Goal: Task Accomplishment & Management: Use online tool/utility

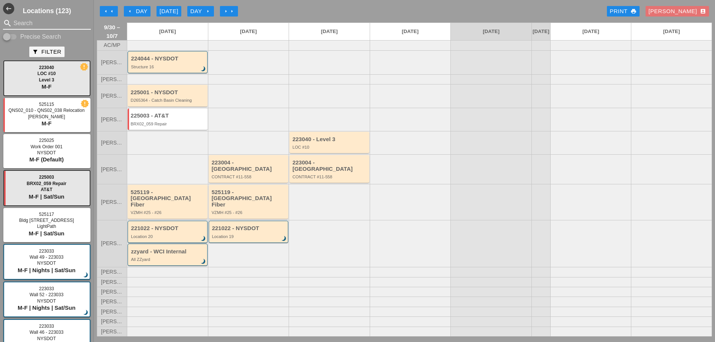
click at [30, 28] on input "Search" at bounding box center [47, 23] width 67 height 12
type input ","
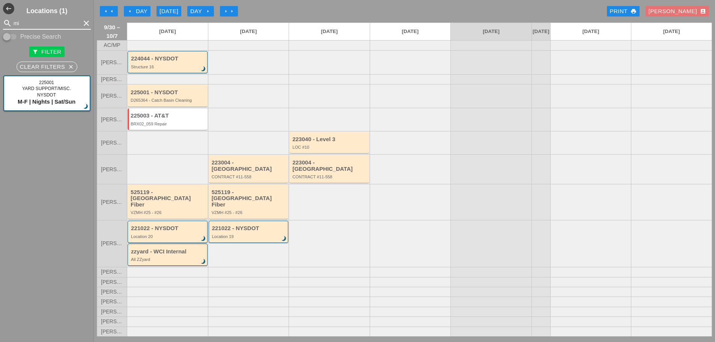
type input "mig"
click at [82, 21] on icon "clear" at bounding box center [86, 23] width 9 height 9
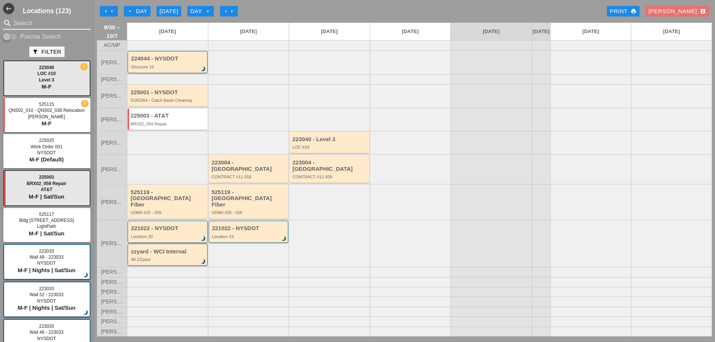
click at [33, 21] on input "Search" at bounding box center [47, 23] width 67 height 12
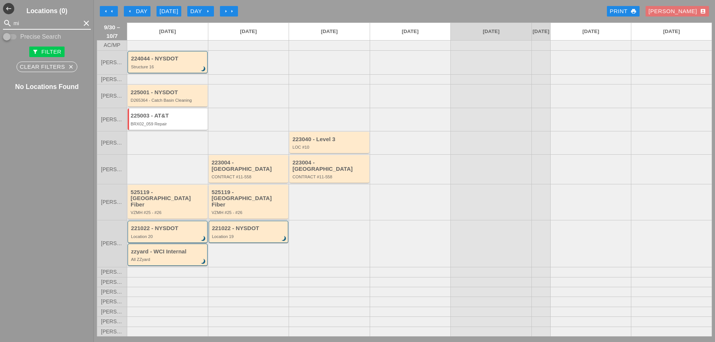
type input "m"
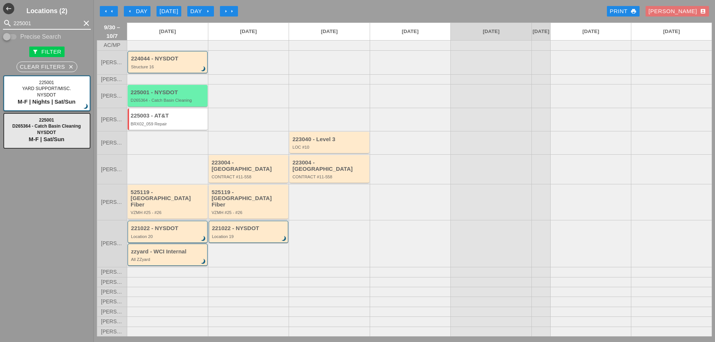
type input "225001"
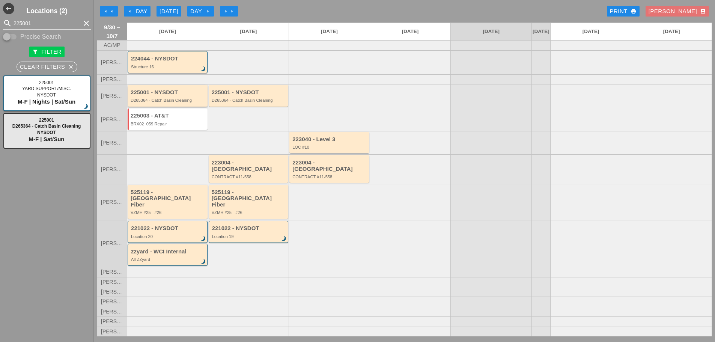
click at [149, 102] on div "D265364 - Catch Basin Cleaning" at bounding box center [168, 100] width 75 height 5
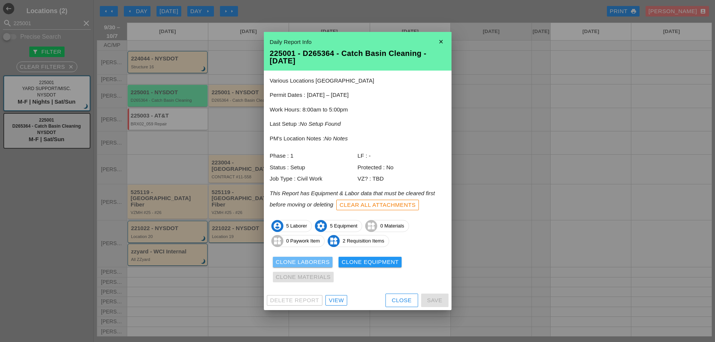
click at [310, 263] on div "Clone Laborers" at bounding box center [303, 262] width 54 height 9
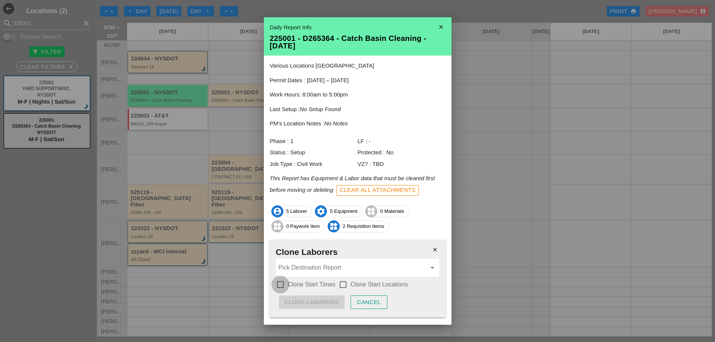
click at [283, 283] on div at bounding box center [280, 284] width 13 height 13
checkbox input "true"
click at [344, 287] on div at bounding box center [343, 284] width 13 height 13
checkbox input "true"
click at [320, 270] on input "Pick Destination Report" at bounding box center [352, 268] width 148 height 12
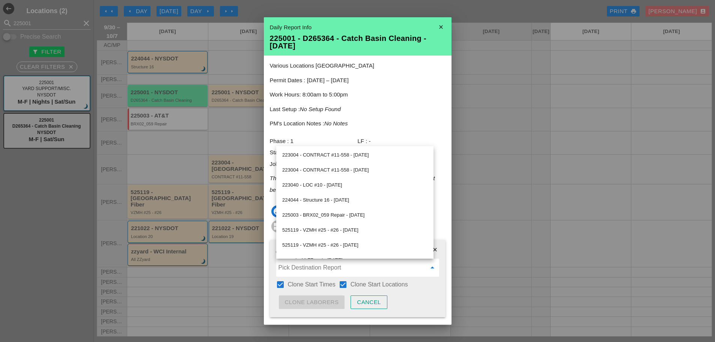
scroll to position [56, 0]
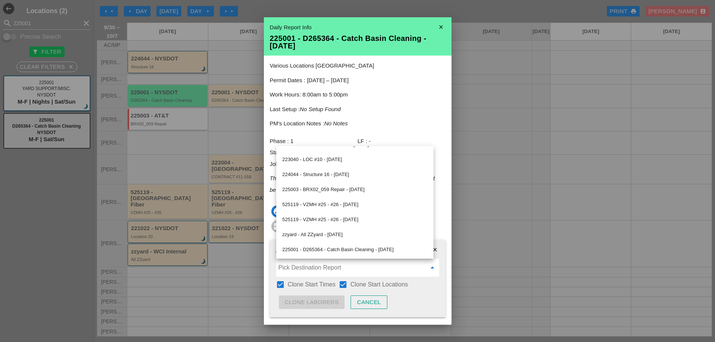
click at [352, 250] on div "225001 - D265364 - Catch Basin Cleaning - 10/01/2025" at bounding box center [354, 249] width 145 height 9
type input "225001 - D265364 - Catch Basin Cleaning - 10/01/2025"
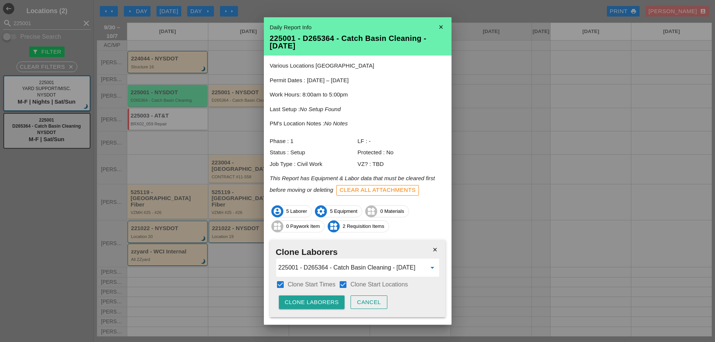
click at [327, 299] on div "Clone Laborers" at bounding box center [312, 302] width 54 height 9
click at [328, 299] on div "Are you sure?" at bounding box center [309, 302] width 48 height 9
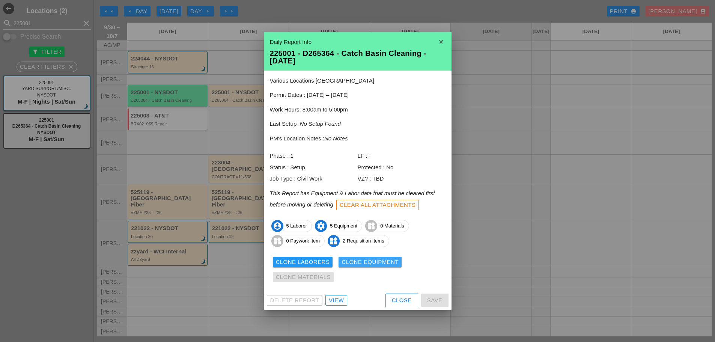
click at [357, 263] on div "Clone Equipment" at bounding box center [369, 262] width 57 height 9
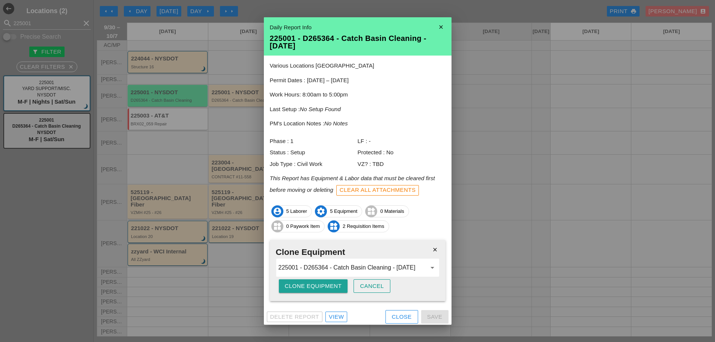
click at [311, 283] on div "Clone Equipment" at bounding box center [313, 286] width 57 height 9
click at [311, 283] on div "Are you sure?" at bounding box center [309, 286] width 48 height 9
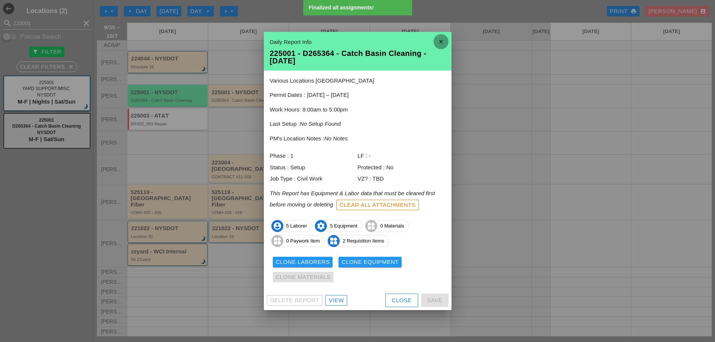
click at [439, 45] on icon "close" at bounding box center [440, 41] width 15 height 15
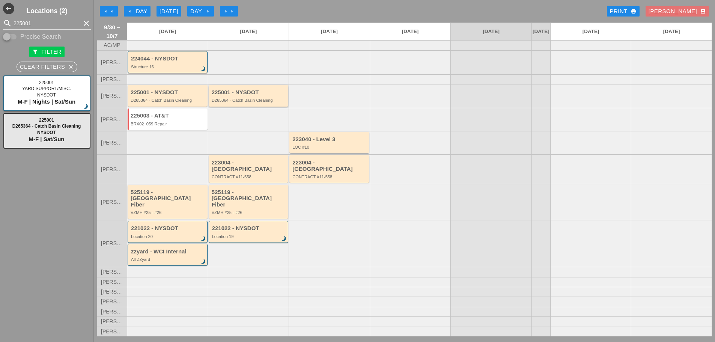
click at [268, 102] on div "D265364 - Catch Basin Cleaning" at bounding box center [249, 100] width 75 height 5
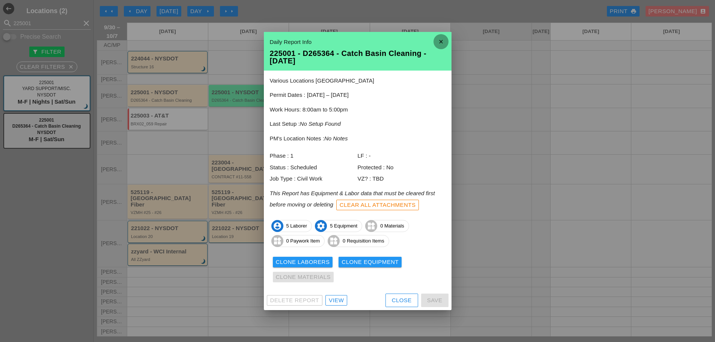
click at [442, 40] on icon "close" at bounding box center [440, 41] width 15 height 15
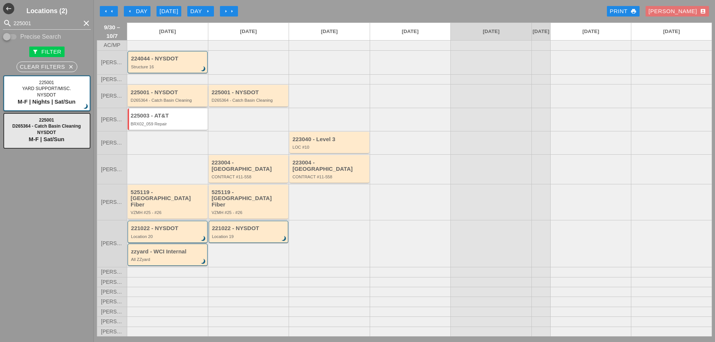
click at [206, 105] on div "225001 - NYSDOT D265364 - Catch Basin Cleaning" at bounding box center [168, 95] width 80 height 21
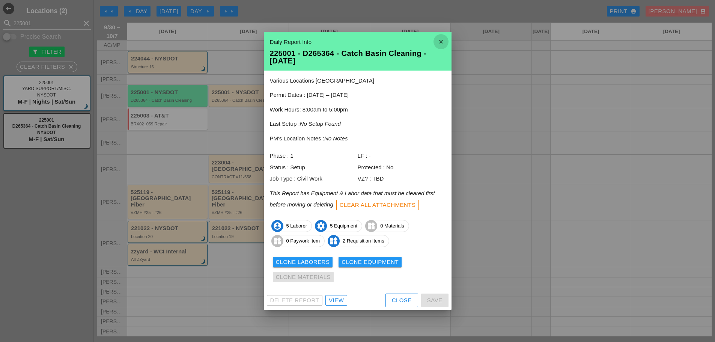
click at [440, 41] on icon "close" at bounding box center [440, 41] width 15 height 15
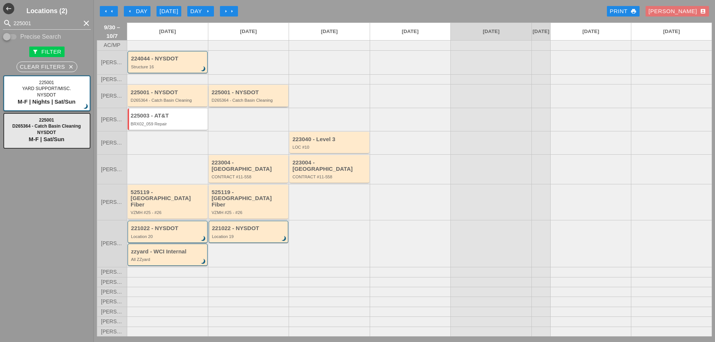
click at [266, 96] on div "225001 - NYSDOT" at bounding box center [249, 92] width 75 height 6
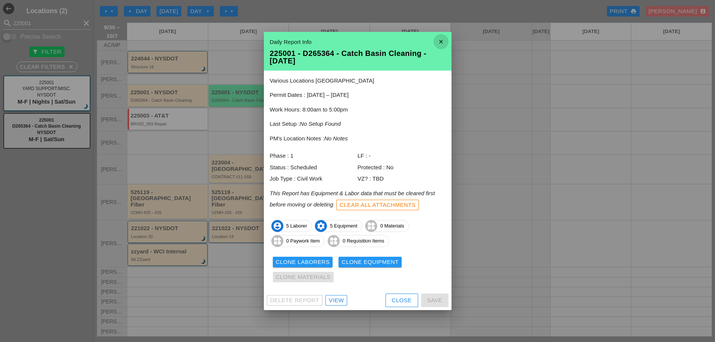
click at [440, 40] on icon "close" at bounding box center [440, 41] width 15 height 15
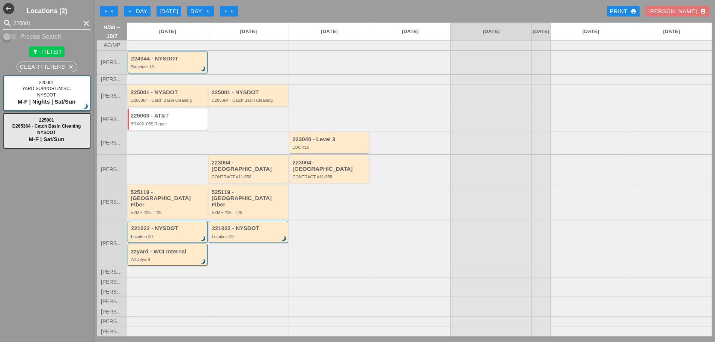
click at [83, 24] on icon "clear" at bounding box center [86, 23] width 9 height 9
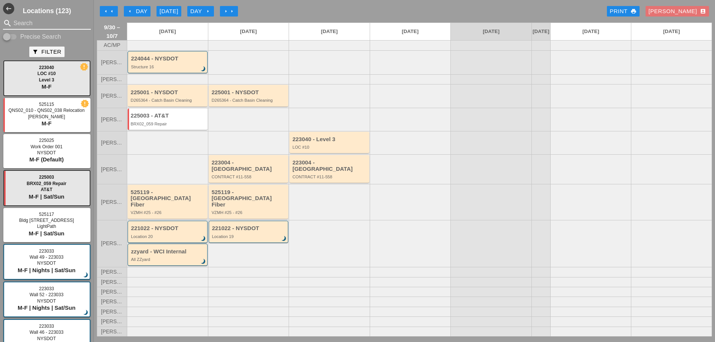
click at [44, 25] on input "Search" at bounding box center [47, 23] width 67 height 12
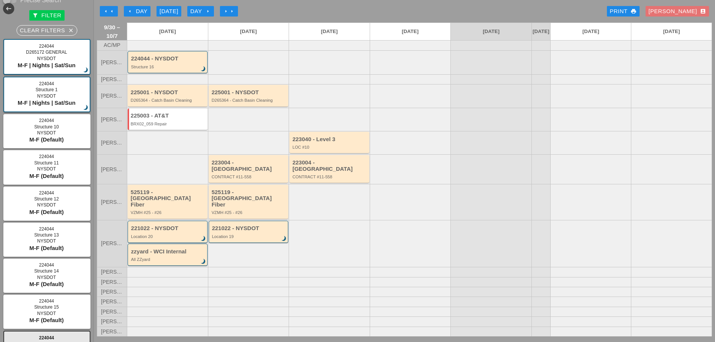
scroll to position [75, 0]
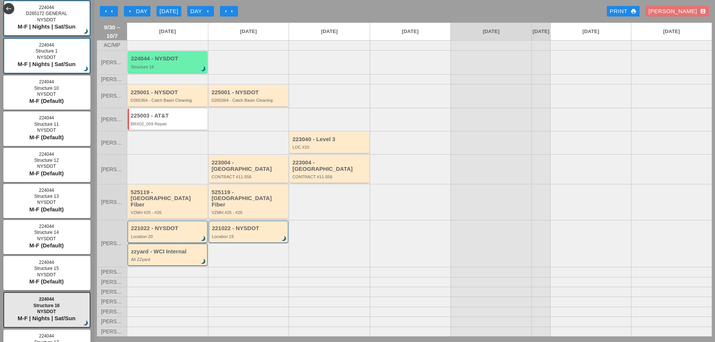
type input "224044"
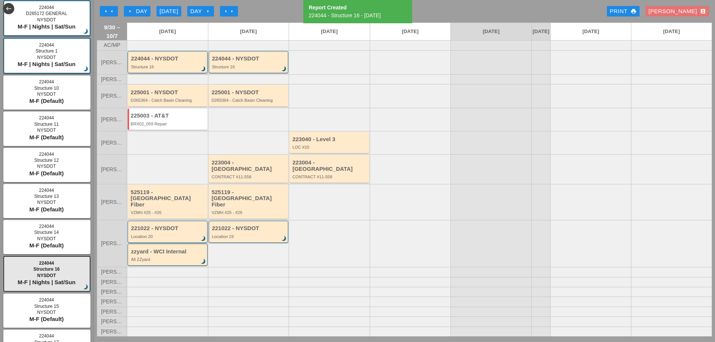
click at [146, 73] on div "224044 - NYSDOT Structure 16 brightness_3" at bounding box center [168, 62] width 80 height 22
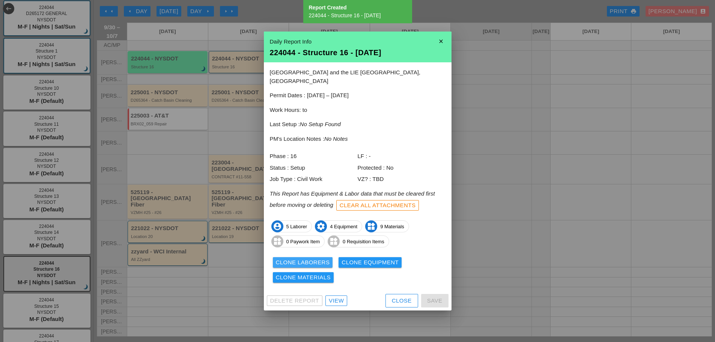
click at [287, 258] on div "Clone Laborers" at bounding box center [303, 262] width 54 height 9
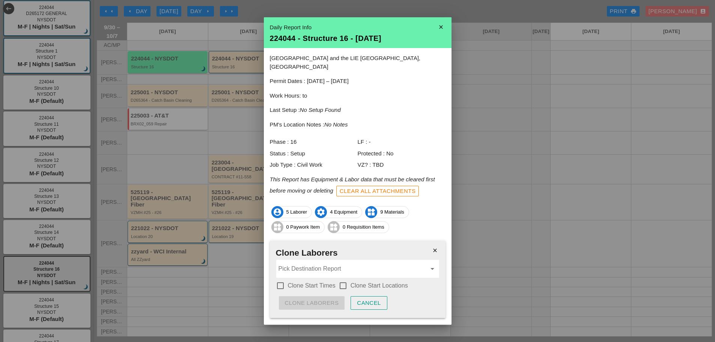
click at [282, 279] on div at bounding box center [280, 285] width 13 height 13
checkbox input "true"
drag, startPoint x: 344, startPoint y: 277, endPoint x: 321, endPoint y: 264, distance: 26.2
click at [344, 279] on div at bounding box center [343, 285] width 13 height 13
checkbox input "true"
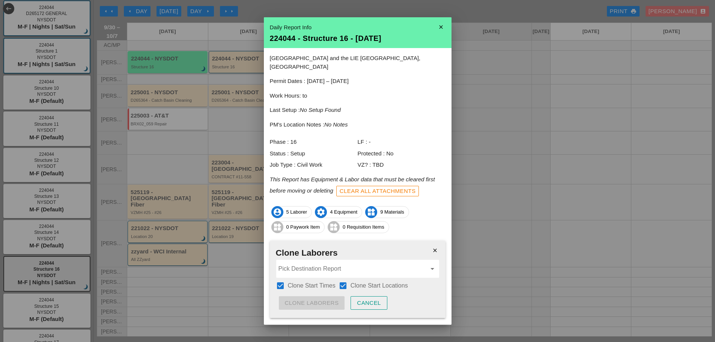
click at [319, 263] on input "Pick Destination Report" at bounding box center [352, 269] width 148 height 12
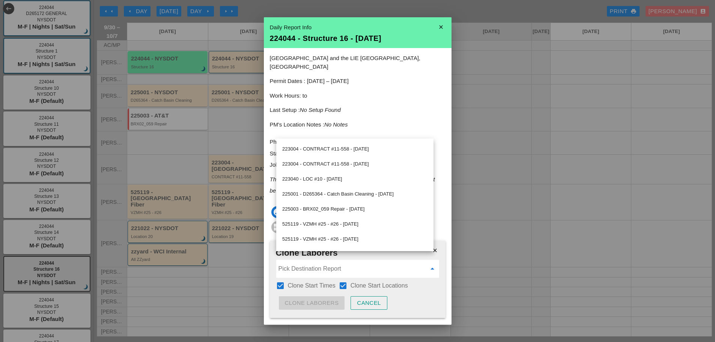
scroll to position [71, 0]
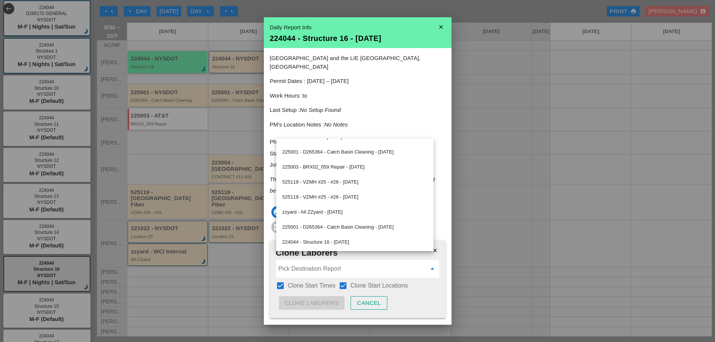
click at [352, 238] on div "224044 - Structure 16 - 10/01/2025" at bounding box center [354, 242] width 145 height 9
type input "224044 - Structure 16 - 10/01/2025"
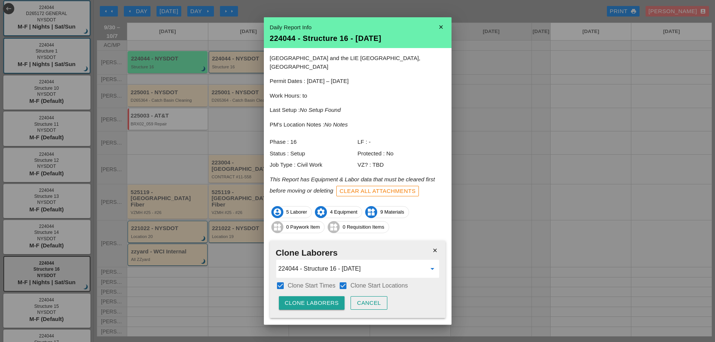
click at [325, 296] on button "Clone Laborers" at bounding box center [312, 303] width 66 height 14
click at [325, 296] on button "Are you sure?" at bounding box center [309, 303] width 60 height 14
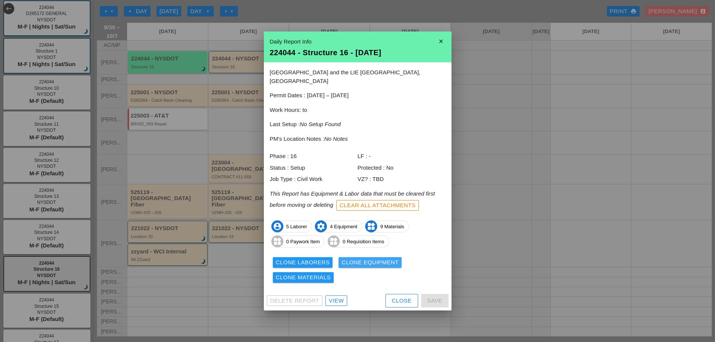
click at [371, 260] on div "Clone Equipment" at bounding box center [369, 262] width 57 height 9
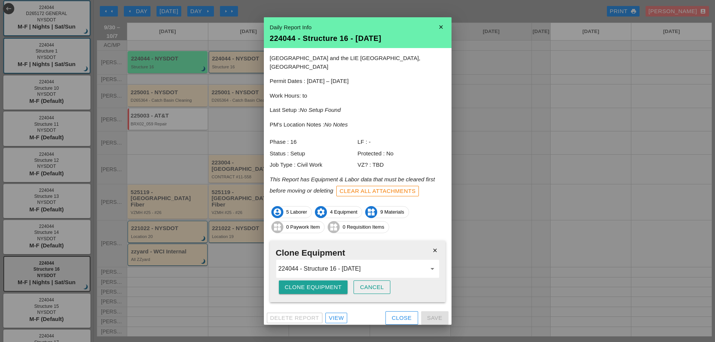
click at [321, 283] on div "Clone Equipment" at bounding box center [313, 287] width 57 height 9
click at [322, 283] on div "Are you sure?" at bounding box center [309, 287] width 48 height 9
click at [316, 283] on div "Clone Equipment" at bounding box center [313, 287] width 57 height 9
click at [316, 283] on div "Are you sure?" at bounding box center [309, 287] width 48 height 9
click at [317, 283] on div "Clone Equipment" at bounding box center [313, 287] width 57 height 9
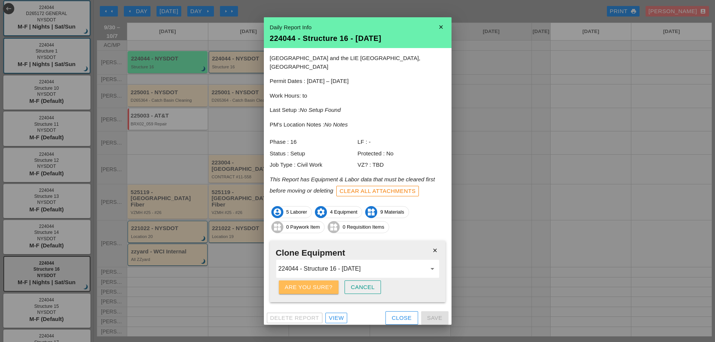
click at [316, 283] on div "Are you sure?" at bounding box center [309, 287] width 48 height 9
click at [298, 283] on div "Clone Equipment" at bounding box center [313, 287] width 57 height 9
click at [297, 283] on div "Clone Equipment" at bounding box center [313, 287] width 57 height 9
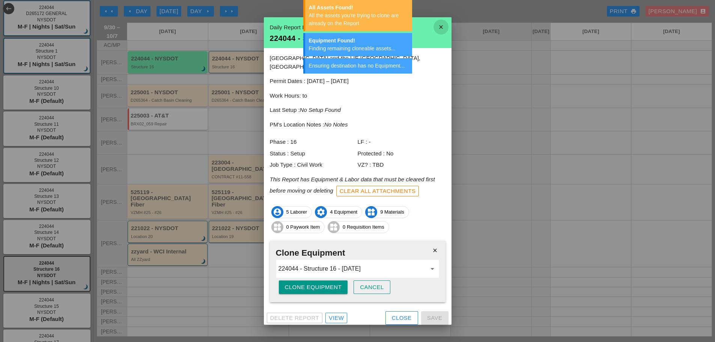
click at [438, 29] on icon "close" at bounding box center [440, 27] width 15 height 15
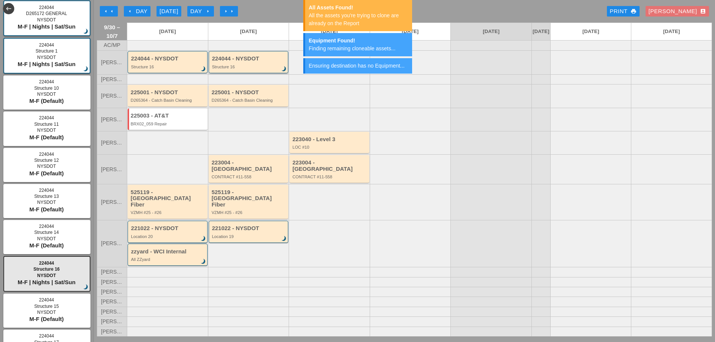
click at [261, 62] on div "224044 - NYSDOT" at bounding box center [249, 59] width 74 height 6
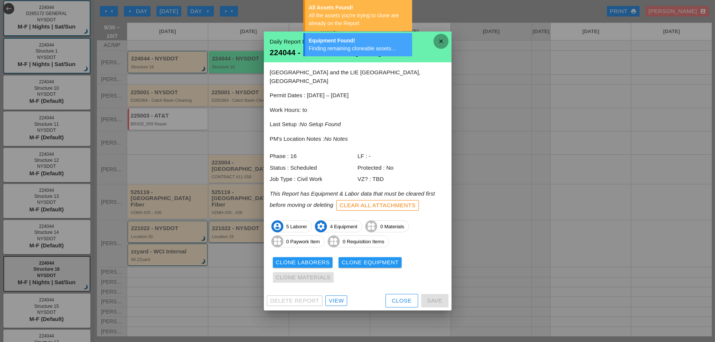
click at [446, 45] on icon "close" at bounding box center [440, 41] width 15 height 15
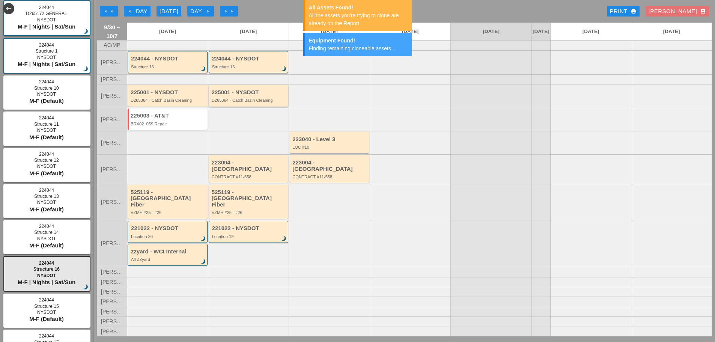
click at [273, 96] on div "225001 - NYSDOT" at bounding box center [249, 92] width 75 height 6
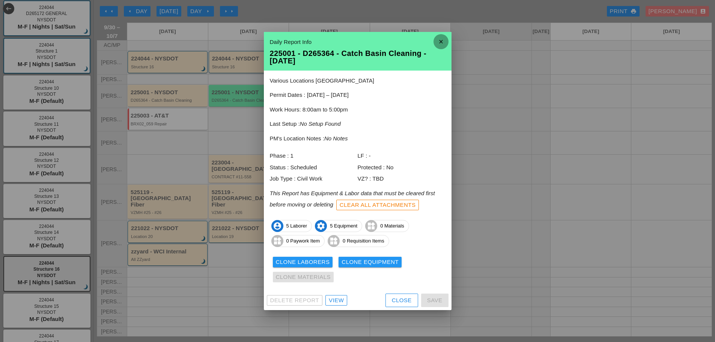
click at [438, 43] on icon "close" at bounding box center [440, 41] width 15 height 15
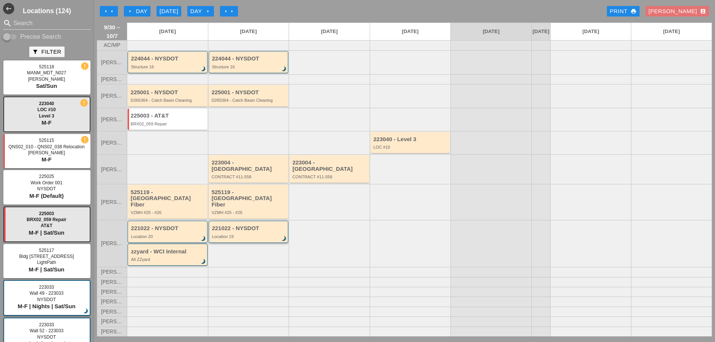
click at [256, 234] on div "Location 19" at bounding box center [249, 236] width 74 height 5
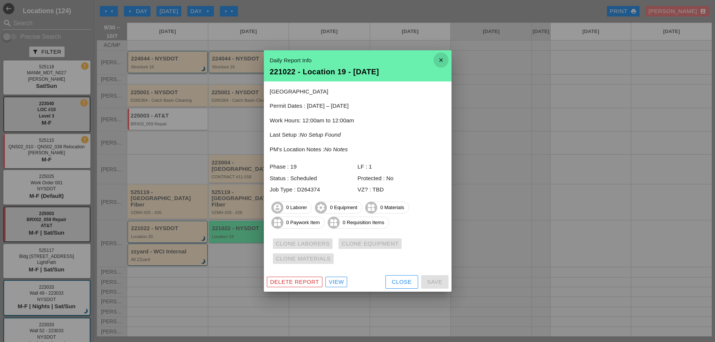
click at [446, 62] on icon "close" at bounding box center [440, 60] width 15 height 15
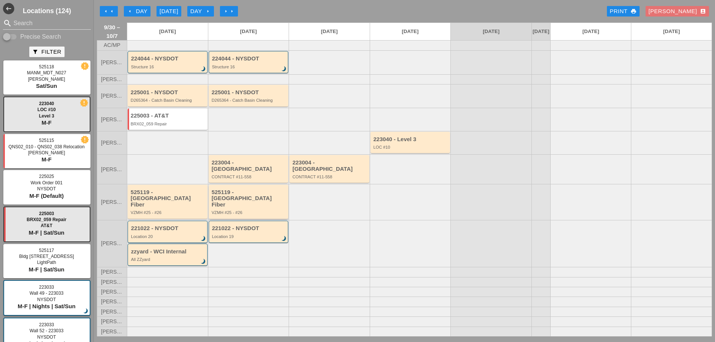
click at [217, 210] on div "VZMH #25 - #26" at bounding box center [249, 212] width 75 height 5
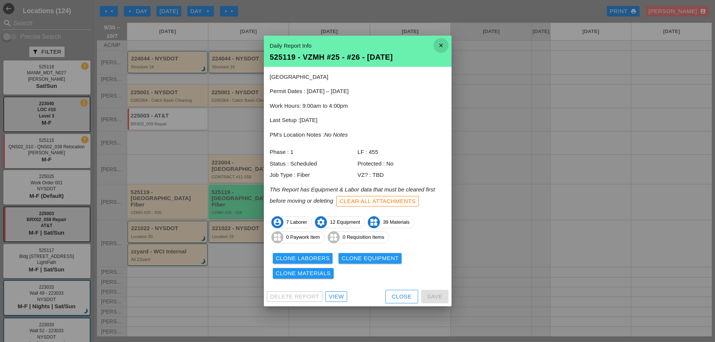
click at [445, 46] on icon "close" at bounding box center [440, 45] width 15 height 15
